Goal: Information Seeking & Learning: Learn about a topic

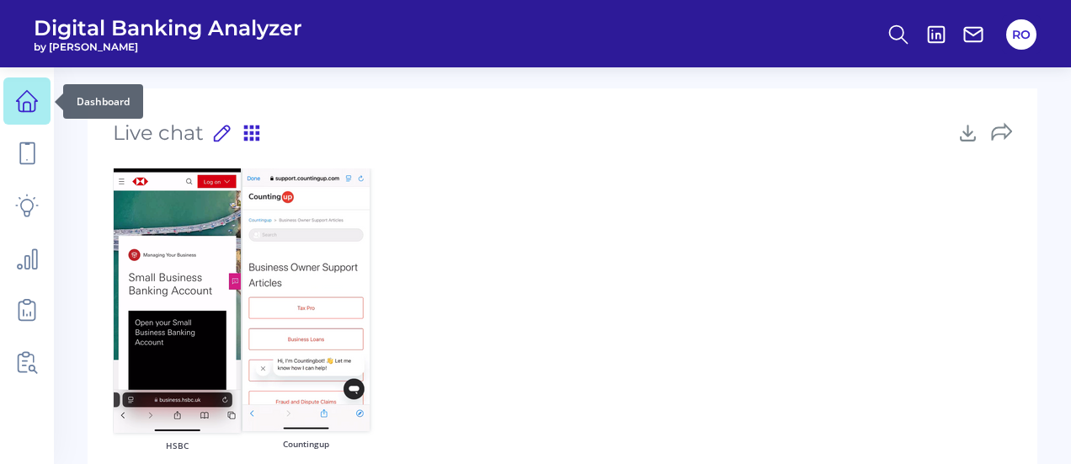
click at [31, 108] on icon at bounding box center [27, 101] width 24 height 24
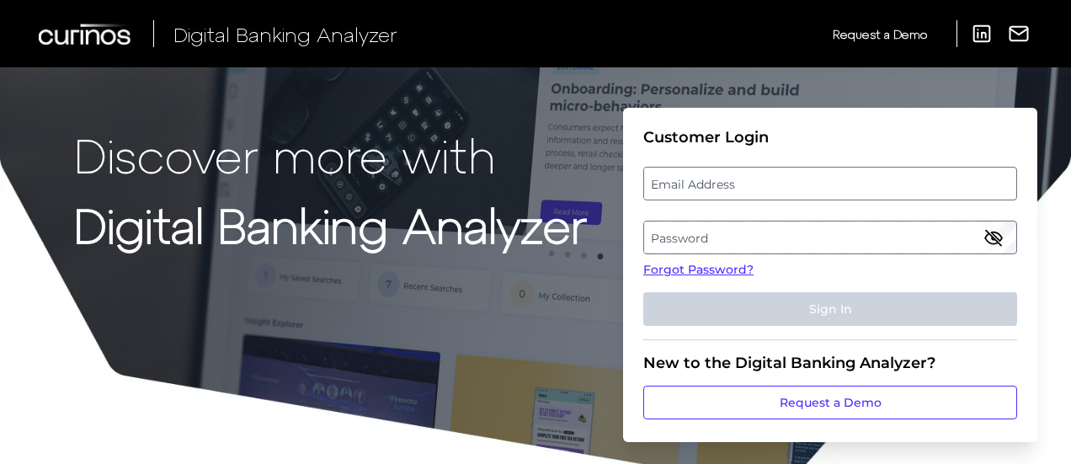
click at [787, 175] on label "Email Address" at bounding box center [829, 183] width 371 height 30
click at [787, 175] on input "email" at bounding box center [830, 184] width 374 height 34
type input "roxanne.oloman@curinos.com"
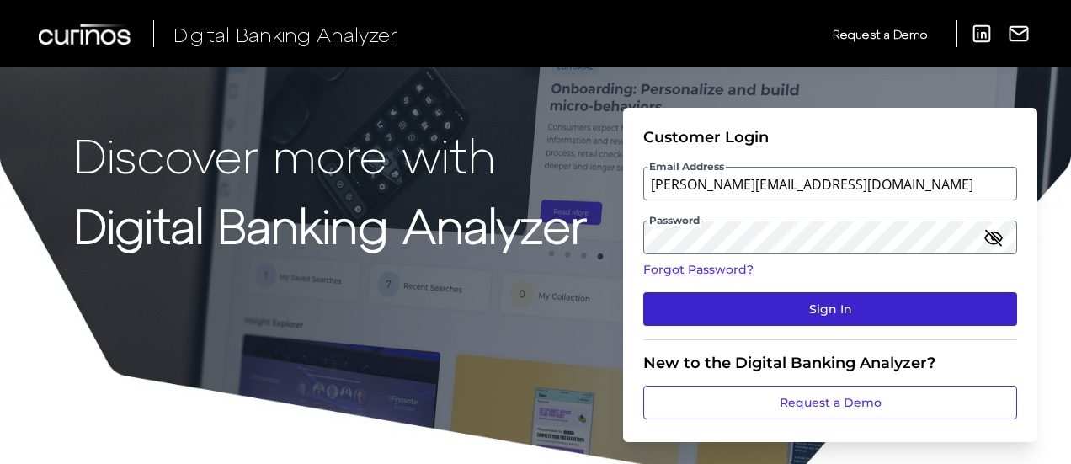
click at [828, 311] on button "Sign In" at bounding box center [830, 309] width 374 height 34
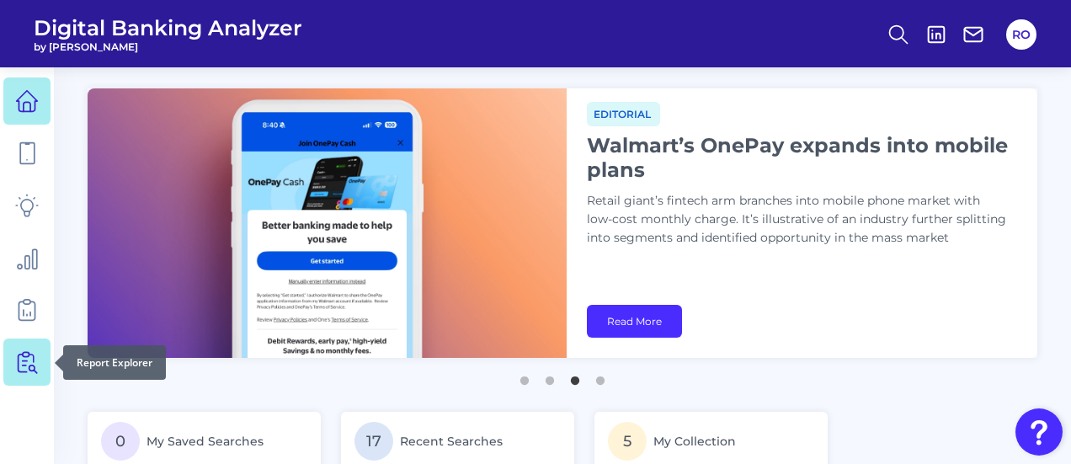
click at [33, 353] on icon at bounding box center [27, 362] width 24 height 24
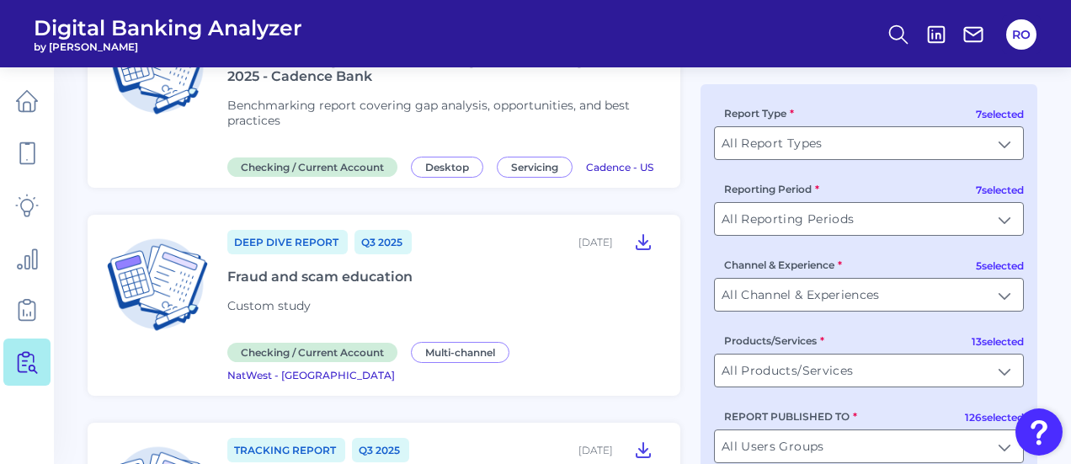
scroll to position [1263, 0]
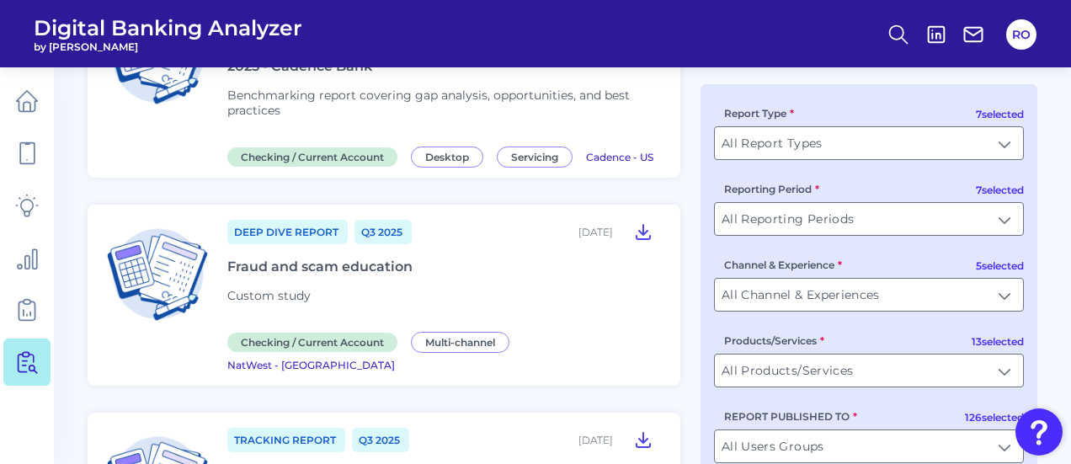
click at [857, 399] on div "7 selected Report Type All Report Types All Report Types 7 selected Reporting P…" at bounding box center [869, 311] width 337 height 454
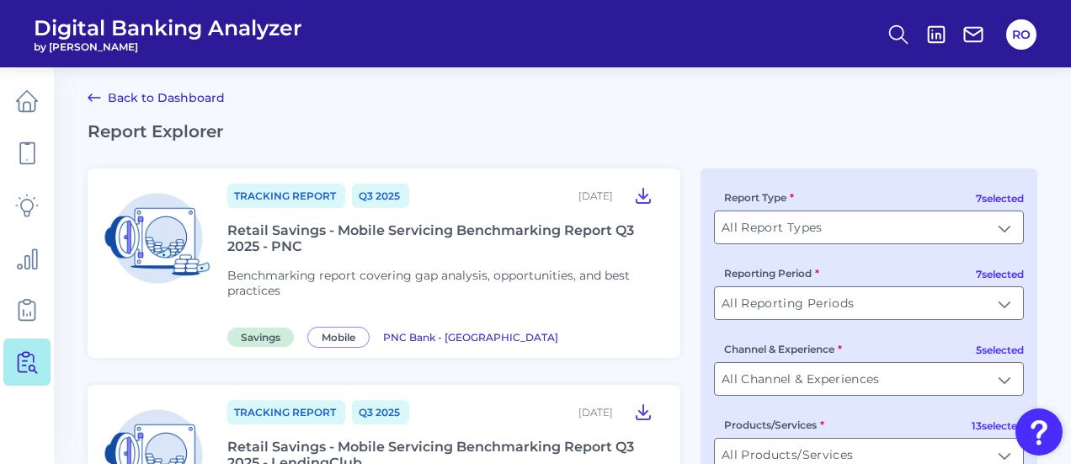
scroll to position [0, 0]
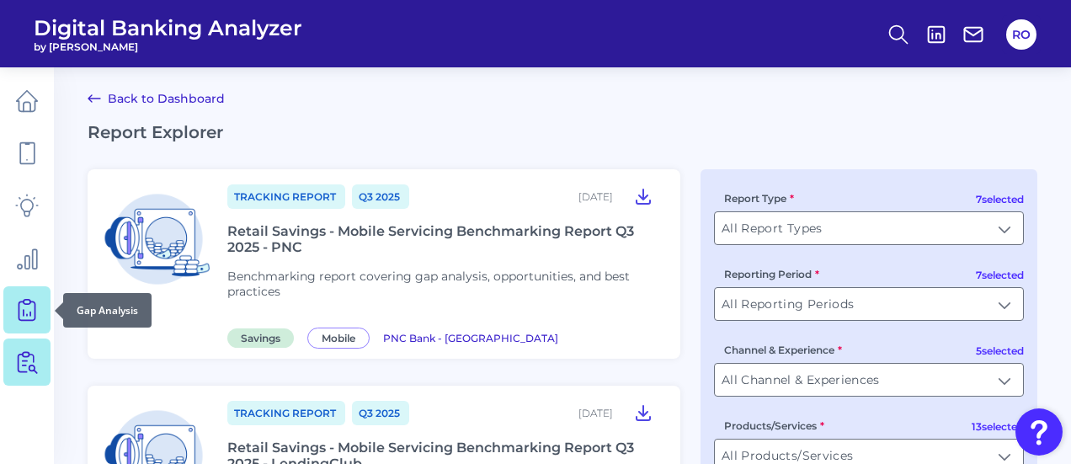
click at [25, 311] on icon at bounding box center [27, 310] width 24 height 24
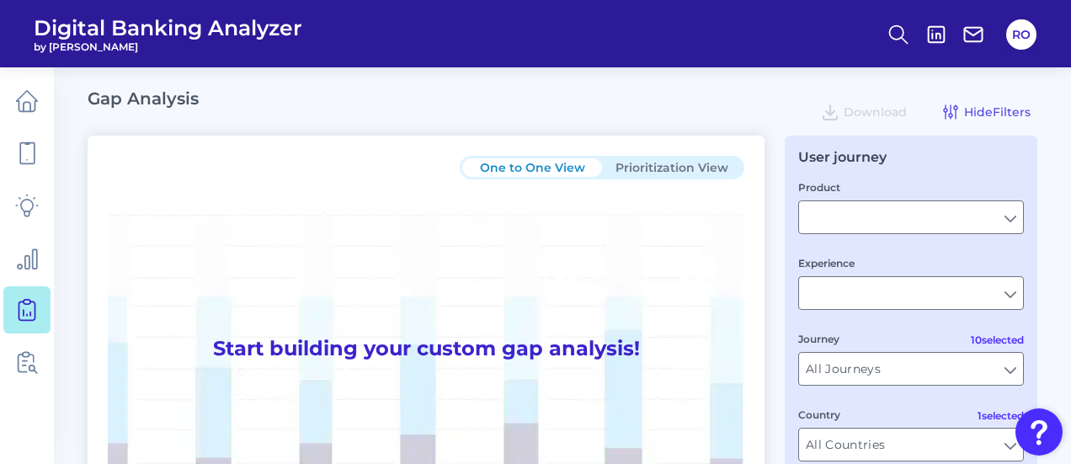
type input "Checking / Current Account"
type input "Mobile Servicing"
type input "Pre-Login Area, New Customer Onboarding, Login & Authentication, Accounts and t…"
type input "[GEOGRAPHIC_DATA]"
type input "All Select individual brands"
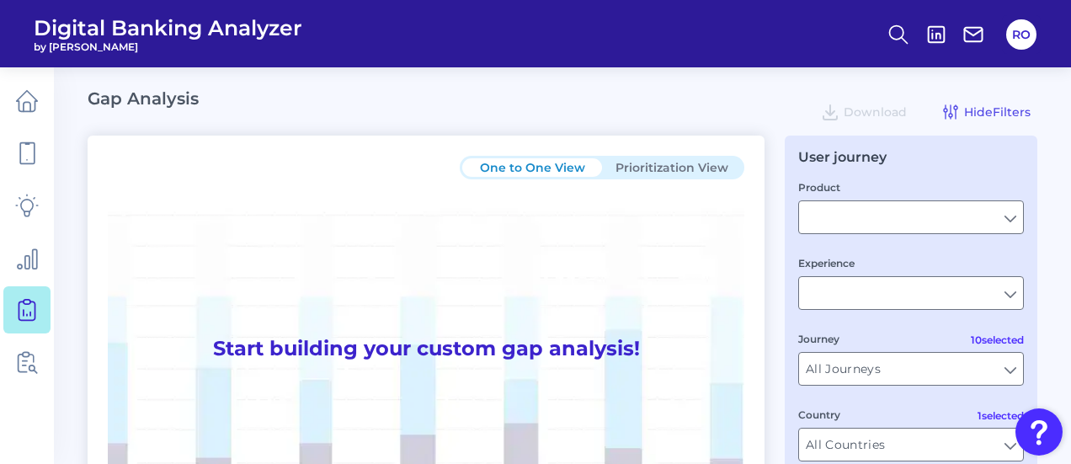
type input "All Journeys"
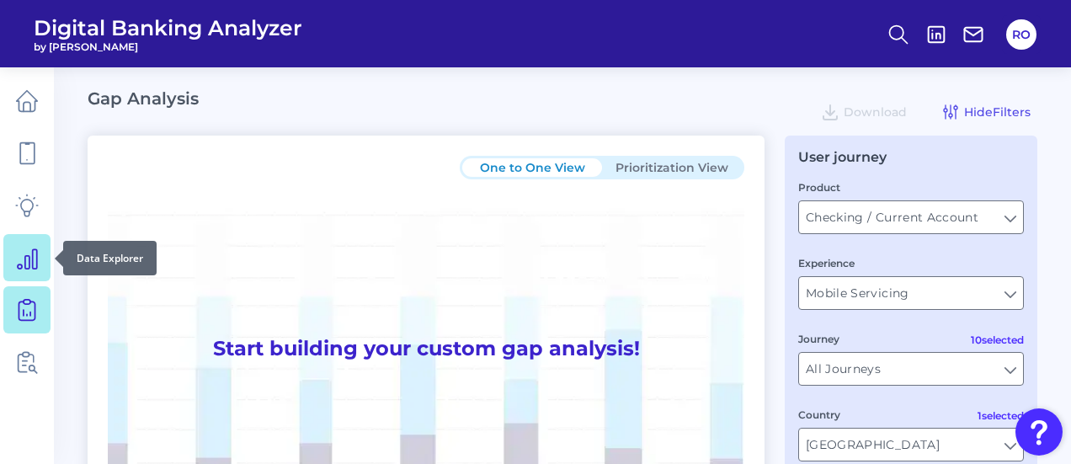
click at [19, 248] on icon at bounding box center [27, 258] width 24 height 24
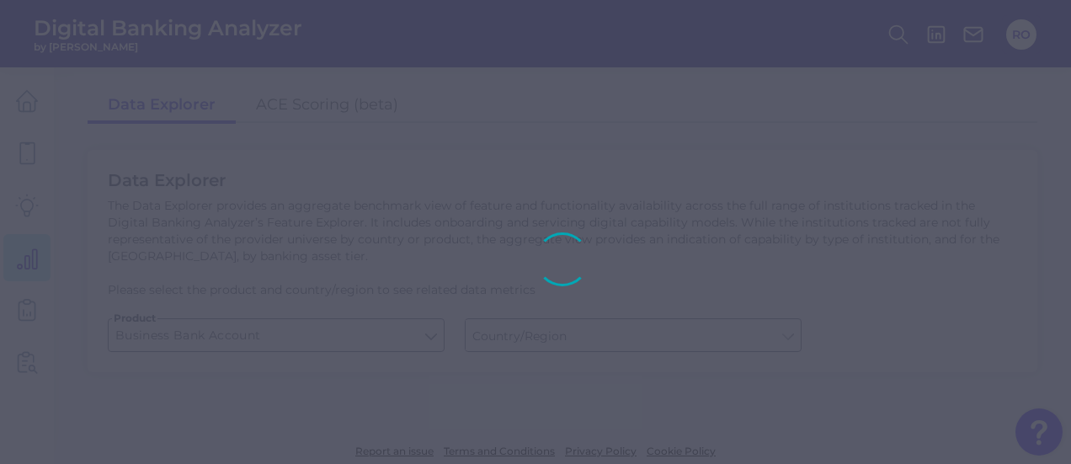
type input "[GEOGRAPHIC_DATA]"
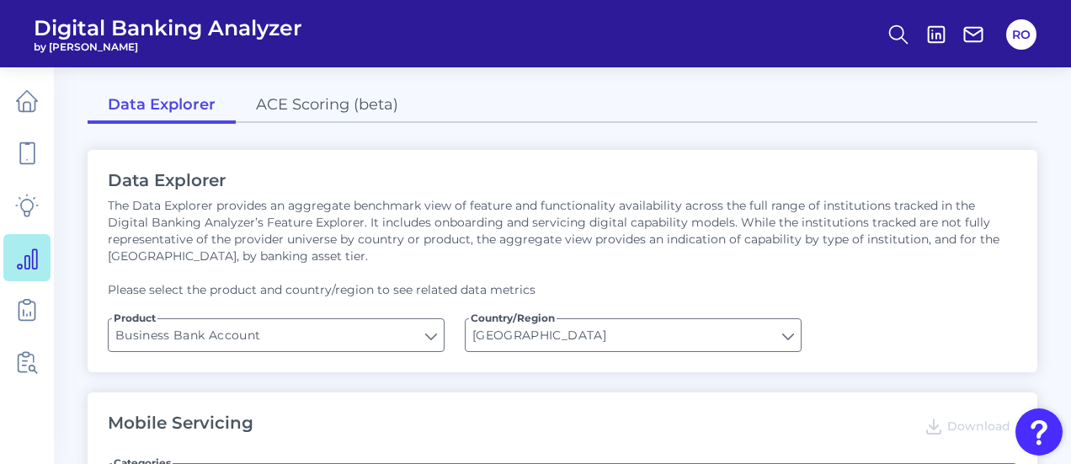
type input "Upon opening the app are users immediately prompted to use Touch/Face ID to log…"
type input "Does it offer third-party single sign on?"
type input "Can you apply for the PRODUCT as a new to brand customer on ANY digital channel?"
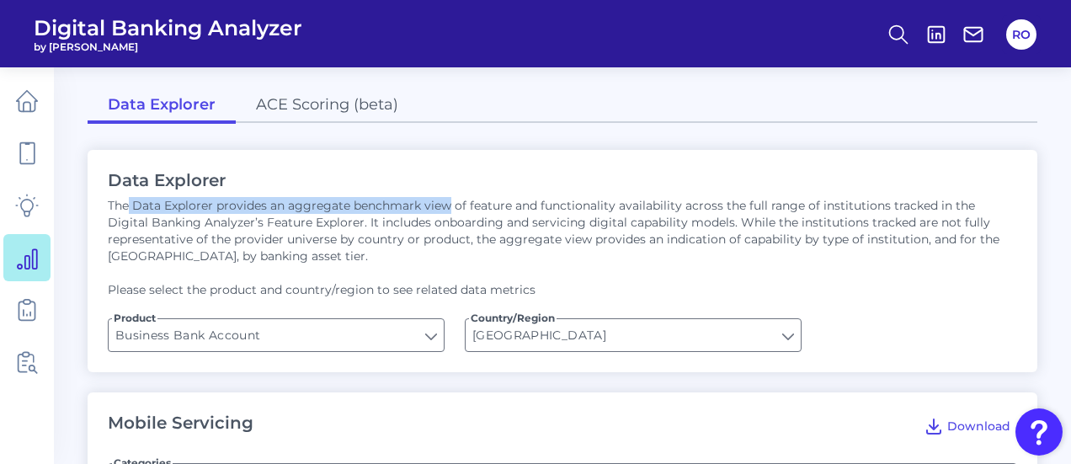
drag, startPoint x: 126, startPoint y: 210, endPoint x: 447, endPoint y: 208, distance: 320.9
click at [447, 208] on p "The Data Explorer provides an aggregate benchmark view of feature and functiona…" at bounding box center [563, 230] width 910 height 67
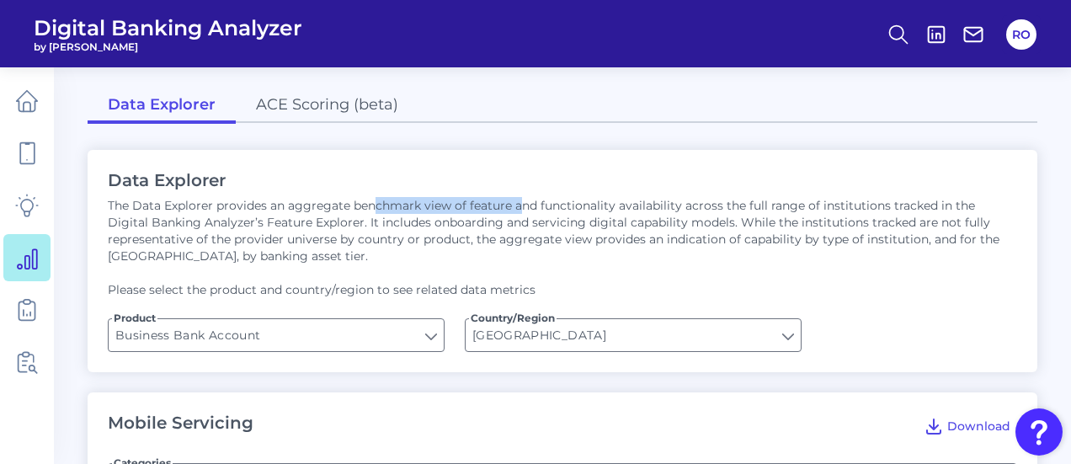
drag, startPoint x: 378, startPoint y: 200, endPoint x: 521, endPoint y: 210, distance: 143.5
click at [520, 209] on p "The Data Explorer provides an aggregate benchmark view of feature and functiona…" at bounding box center [563, 230] width 910 height 67
click at [522, 210] on p "The Data Explorer provides an aggregate benchmark view of feature and functiona…" at bounding box center [563, 230] width 910 height 67
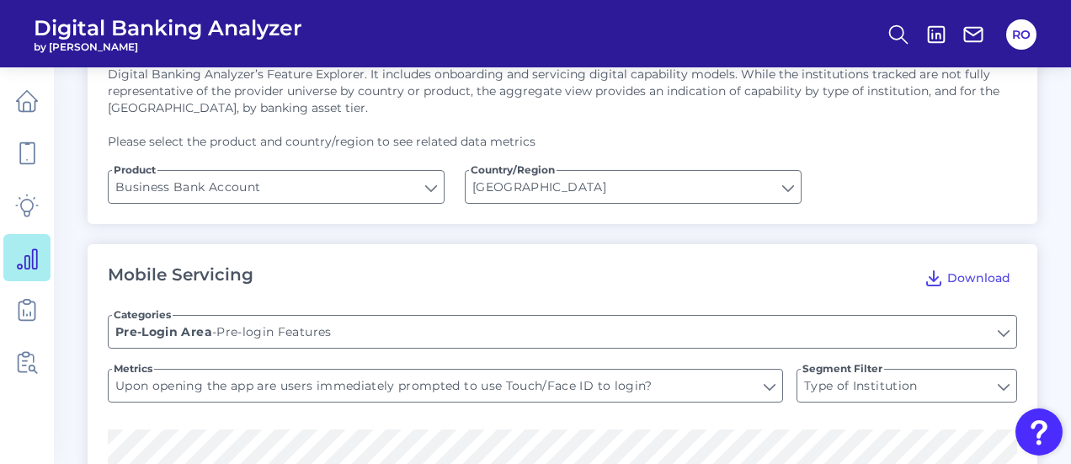
scroll to position [168, 0]
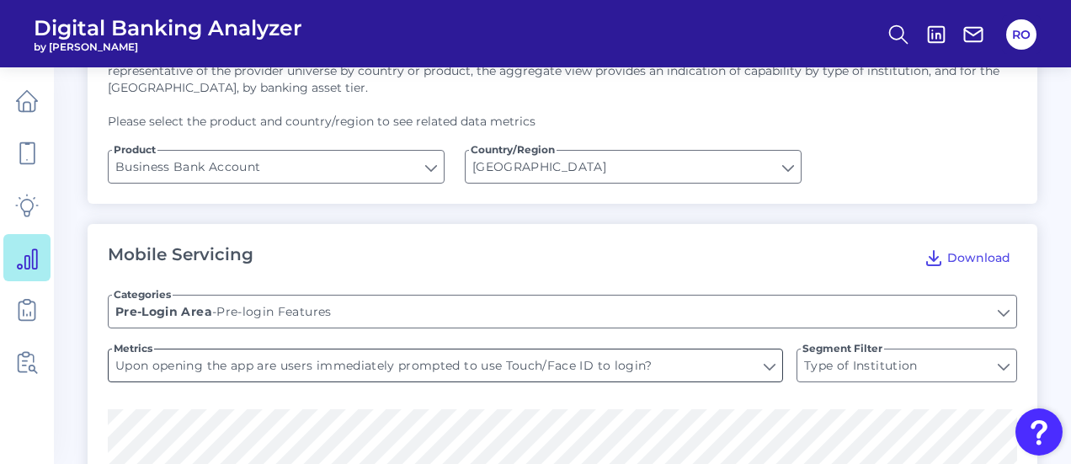
click at [767, 370] on input "Upon opening the app are users immediately prompted to use Touch/Face ID to log…" at bounding box center [446, 365] width 674 height 32
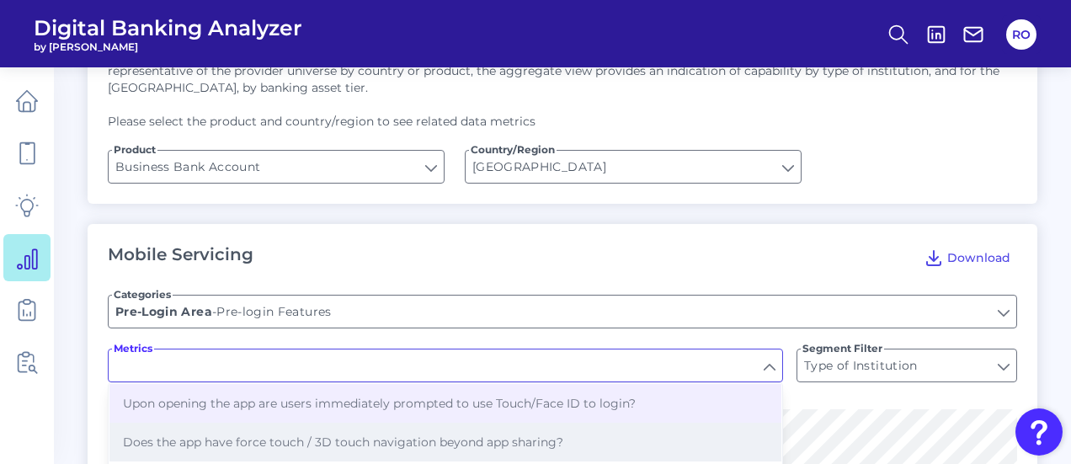
click at [512, 430] on button "Does the app have force touch / 3D touch navigation beyond app sharing?" at bounding box center [445, 442] width 672 height 39
type input "Does the app have force touch / 3D touch navigation beyond app sharing?"
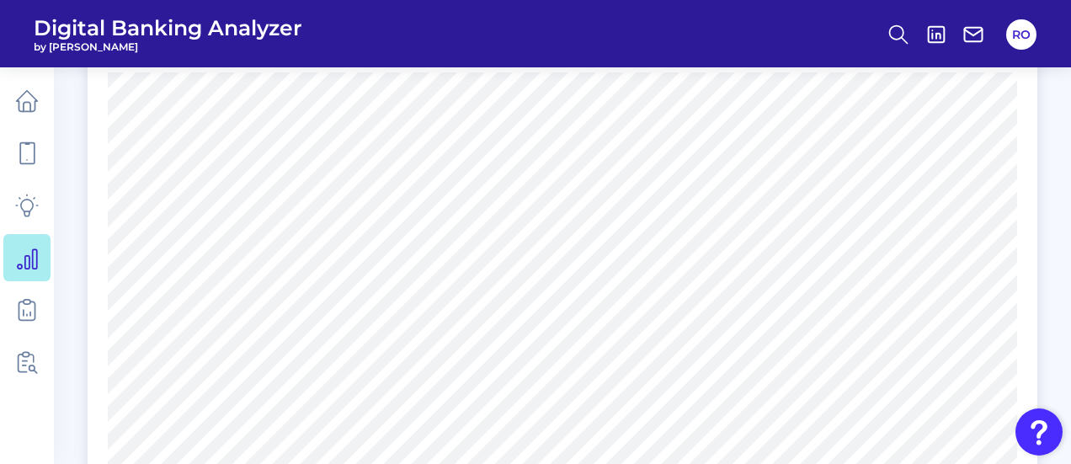
scroll to position [0, 0]
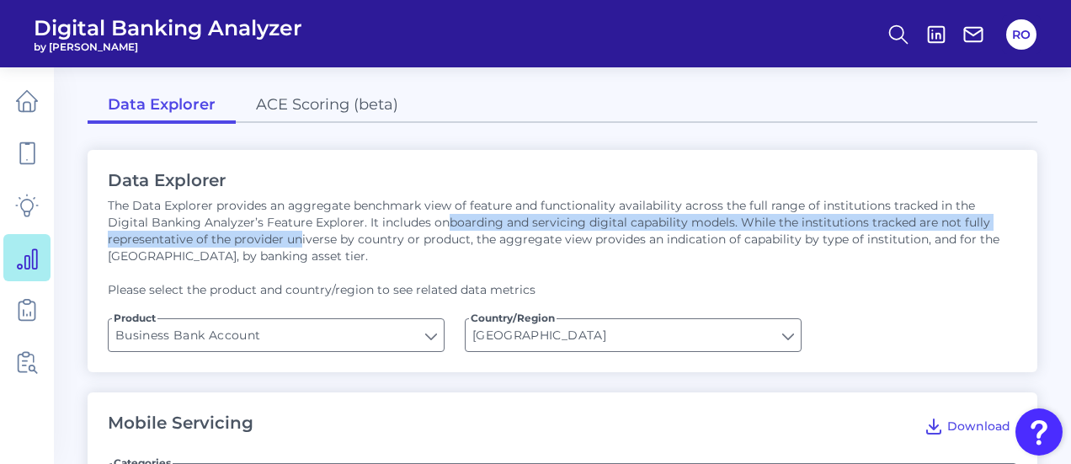
drag, startPoint x: 298, startPoint y: 238, endPoint x: 404, endPoint y: 221, distance: 107.6
click at [403, 221] on p "The Data Explorer provides an aggregate benchmark view of feature and functiona…" at bounding box center [563, 230] width 910 height 67
click at [406, 218] on p "The Data Explorer provides an aggregate benchmark view of feature and functiona…" at bounding box center [563, 230] width 910 height 67
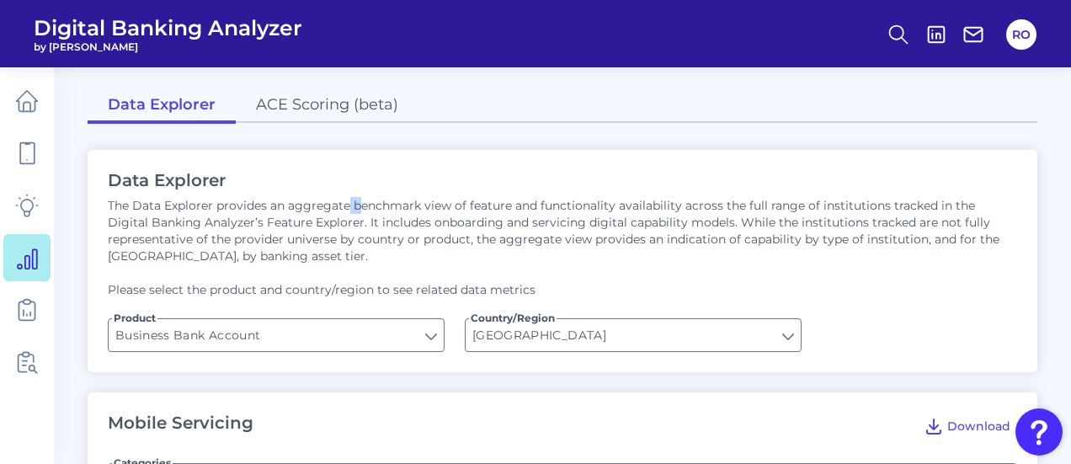
drag, startPoint x: 348, startPoint y: 209, endPoint x: 359, endPoint y: 203, distance: 12.4
click at [359, 204] on p "The Data Explorer provides an aggregate benchmark view of feature and functiona…" at bounding box center [563, 230] width 910 height 67
click at [506, 211] on p "The Data Explorer provides an aggregate benchmark view of feature and functiona…" at bounding box center [563, 230] width 910 height 67
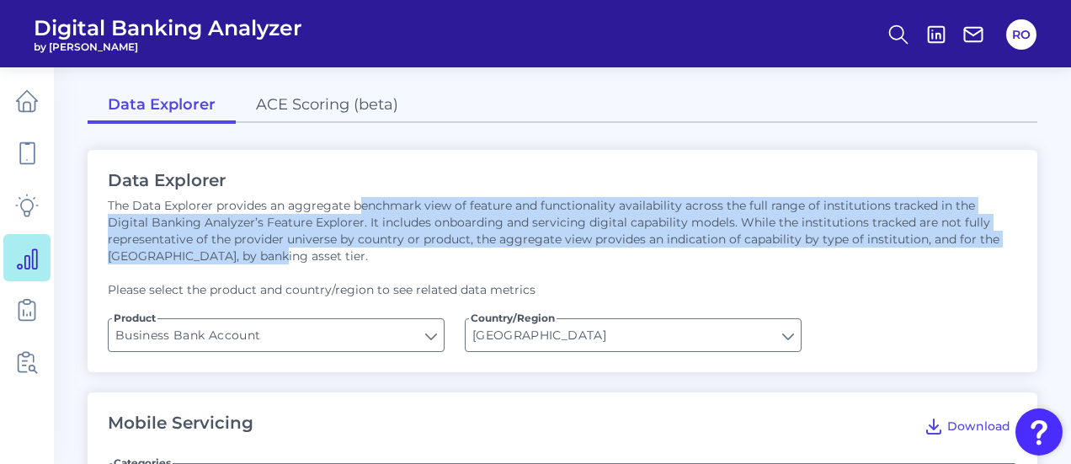
drag, startPoint x: 357, startPoint y: 211, endPoint x: 721, endPoint y: 256, distance: 366.5
click at [719, 256] on p "The Data Explorer provides an aggregate benchmark view of feature and functiona…" at bounding box center [563, 230] width 910 height 67
drag, startPoint x: 723, startPoint y: 256, endPoint x: 714, endPoint y: 259, distance: 9.1
click at [723, 257] on p "The Data Explorer provides an aggregate benchmark view of feature and functiona…" at bounding box center [563, 230] width 910 height 67
click at [578, 209] on p "The Data Explorer provides an aggregate benchmark view of feature and functiona…" at bounding box center [563, 230] width 910 height 67
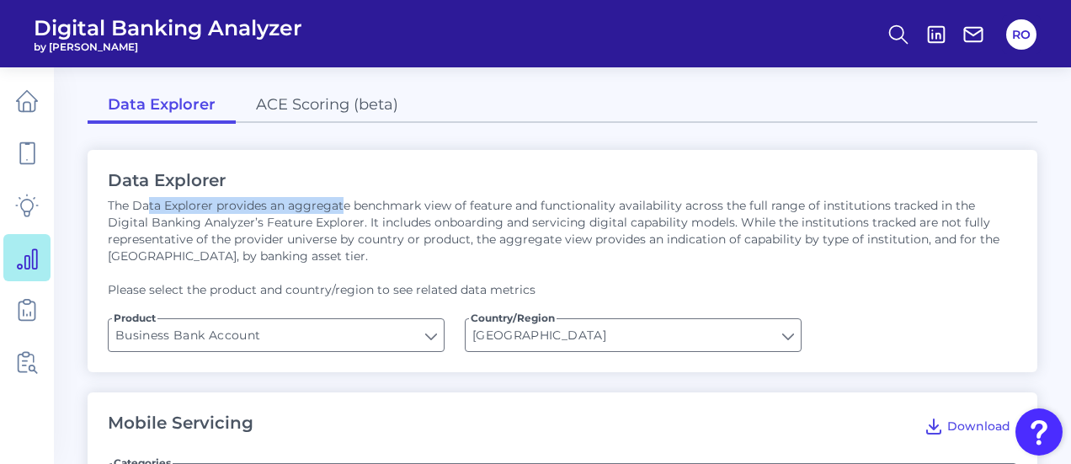
drag, startPoint x: 150, startPoint y: 198, endPoint x: 340, endPoint y: 200, distance: 190.3
click at [340, 200] on p "The Data Explorer provides an aggregate benchmark view of feature and functiona…" at bounding box center [563, 230] width 910 height 67
click at [507, 211] on p "The Data Explorer provides an aggregate benchmark view of feature and functiona…" at bounding box center [563, 230] width 910 height 67
click at [387, 328] on input "Business Bank Account" at bounding box center [276, 335] width 335 height 32
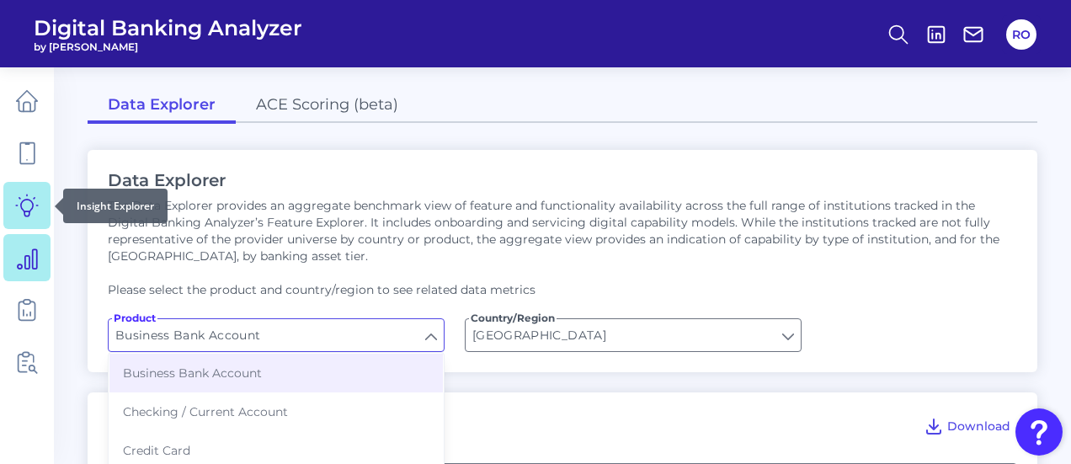
click at [20, 192] on link at bounding box center [26, 205] width 47 height 47
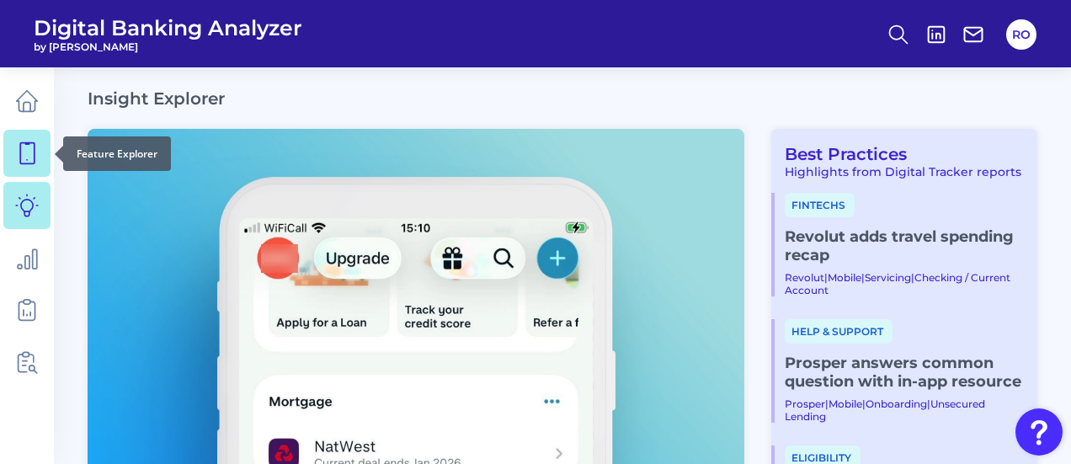
click at [35, 151] on icon at bounding box center [27, 153] width 24 height 24
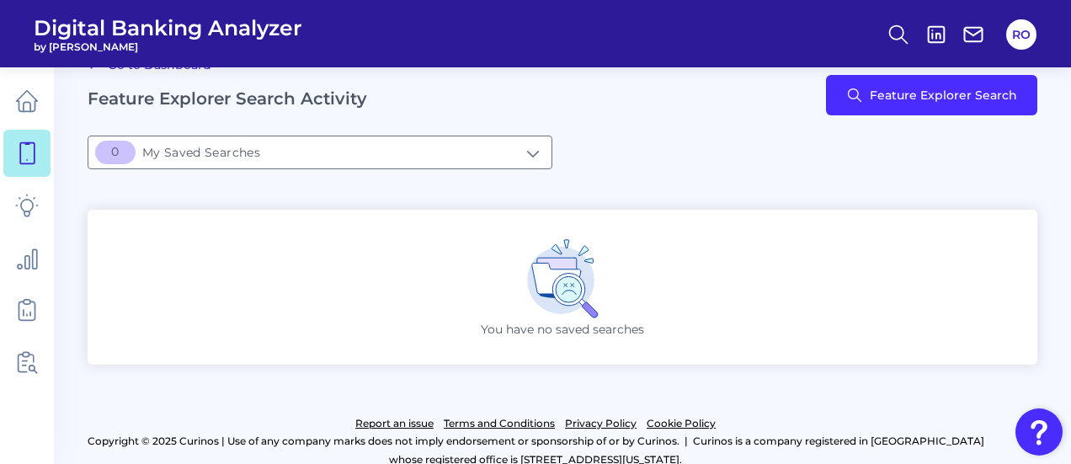
scroll to position [52, 0]
